Goal: Task Accomplishment & Management: Manage account settings

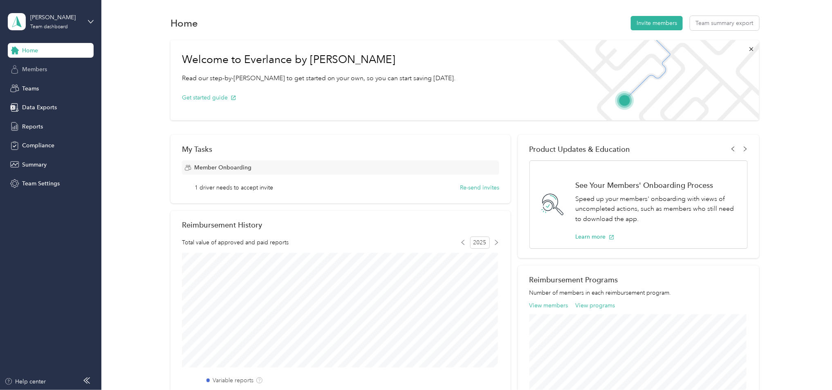
click at [38, 65] on span "Members" at bounding box center [34, 69] width 25 height 9
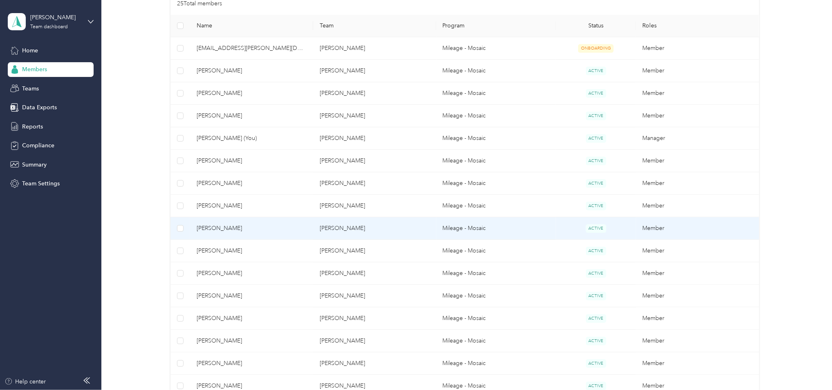
scroll to position [227, 0]
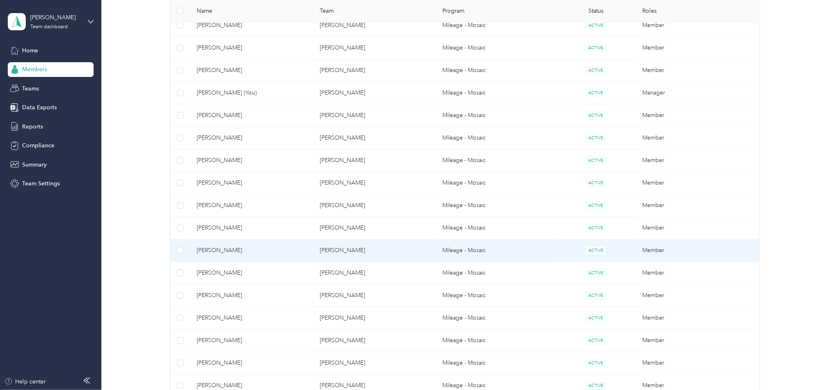
click at [319, 252] on td "[PERSON_NAME]" at bounding box center [374, 250] width 123 height 22
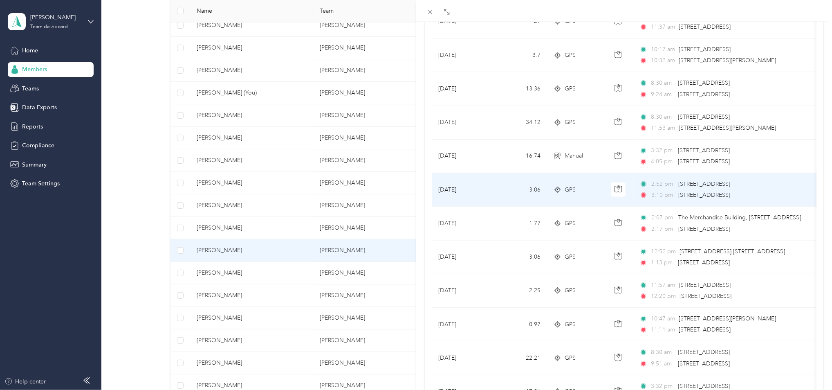
scroll to position [656, 0]
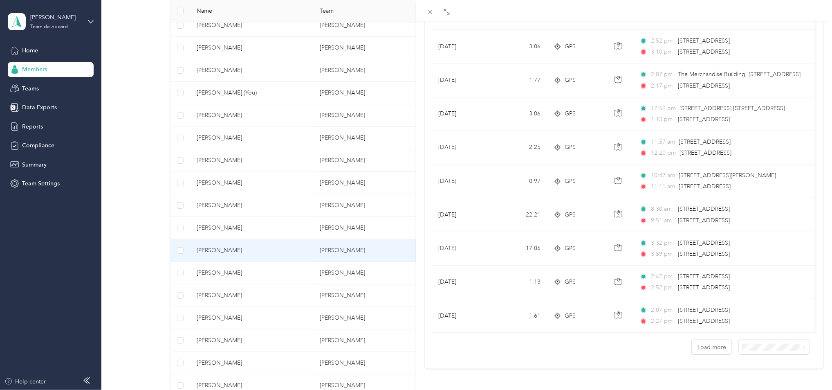
click at [755, 324] on span "100 per load" at bounding box center [756, 325] width 34 height 7
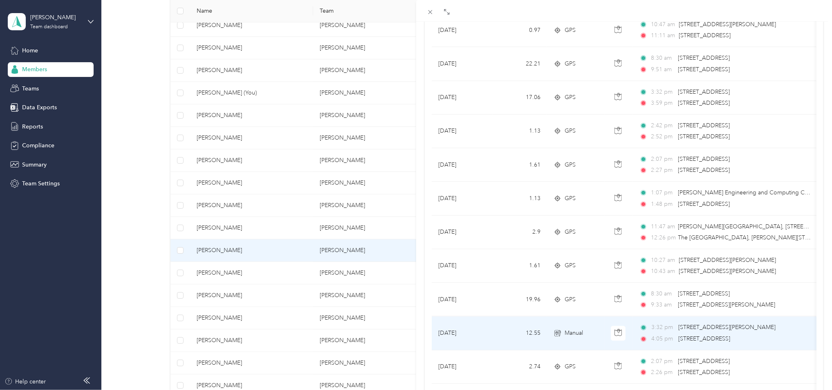
scroll to position [793, 0]
